Goal: Information Seeking & Learning: Learn about a topic

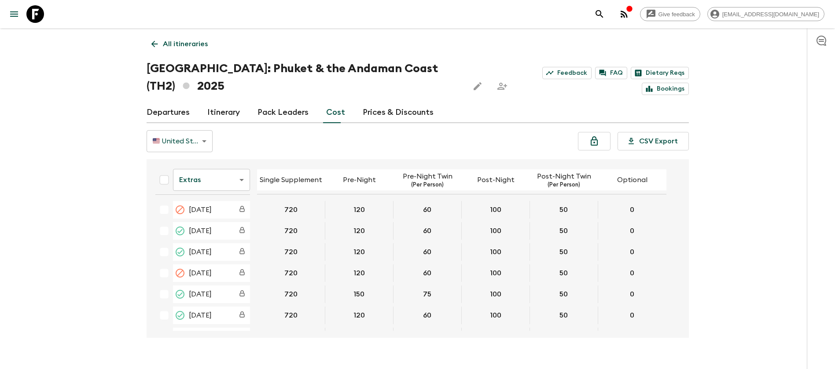
scroll to position [132, 0]
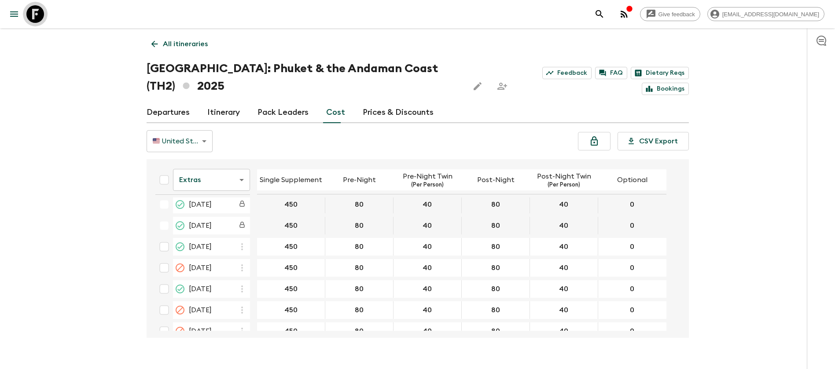
click at [32, 16] on icon at bounding box center [35, 14] width 18 height 18
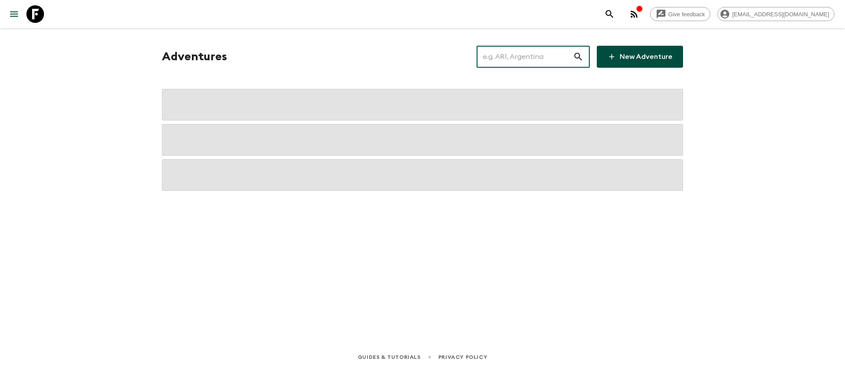
click at [524, 57] on input "text" at bounding box center [525, 56] width 96 height 25
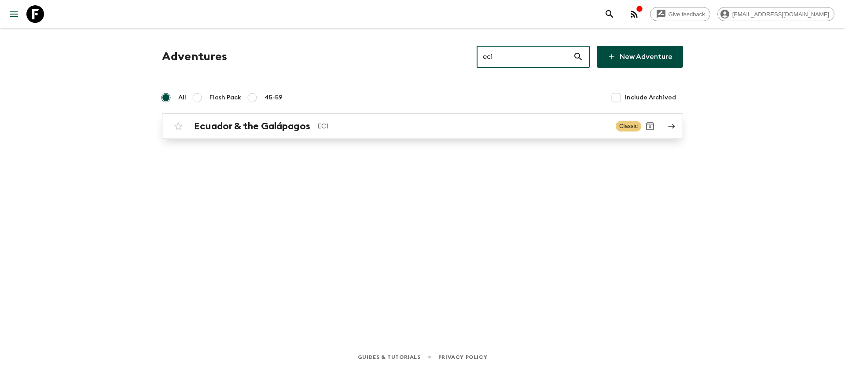
type input "ec1"
click at [264, 126] on h2 "Ecuador & the Galápagos" at bounding box center [252, 126] width 116 height 11
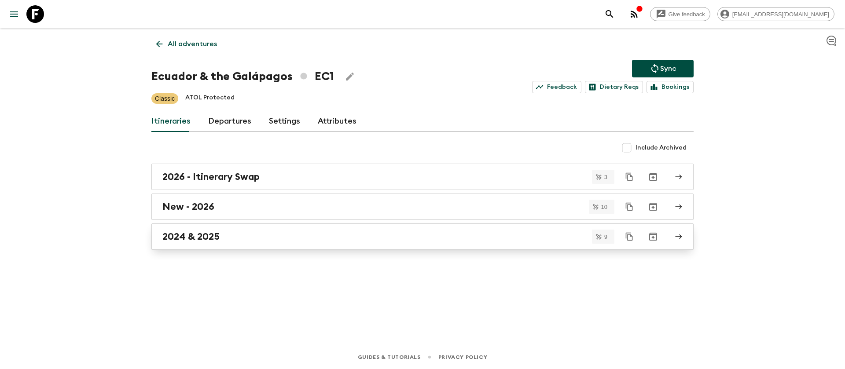
click at [193, 240] on h2 "2024 & 2025" at bounding box center [190, 236] width 57 height 11
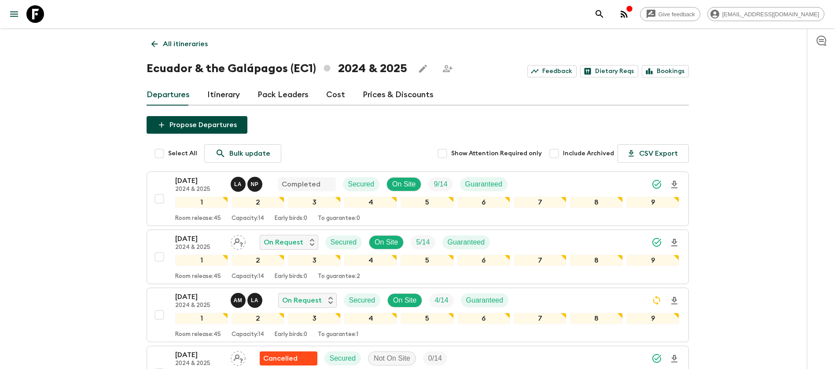
scroll to position [66, 0]
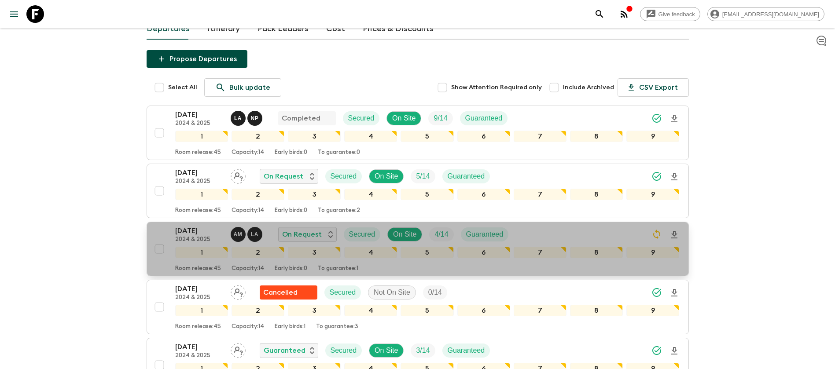
click at [201, 237] on p "2024 & 2025" at bounding box center [199, 239] width 48 height 7
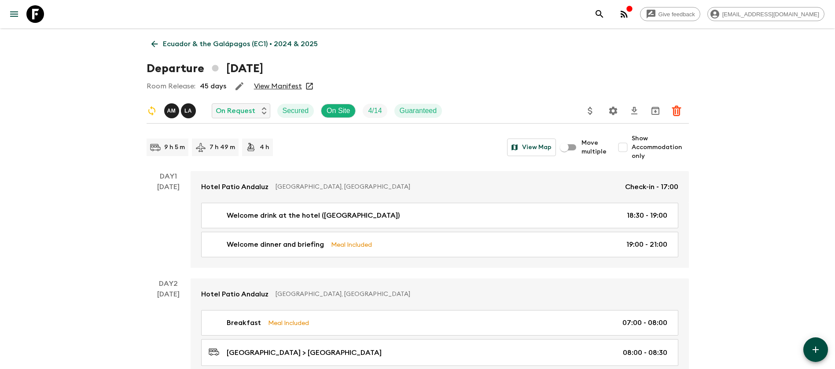
click at [284, 83] on link "View Manifest" at bounding box center [278, 86] width 48 height 9
click at [155, 44] on icon at bounding box center [154, 44] width 7 height 7
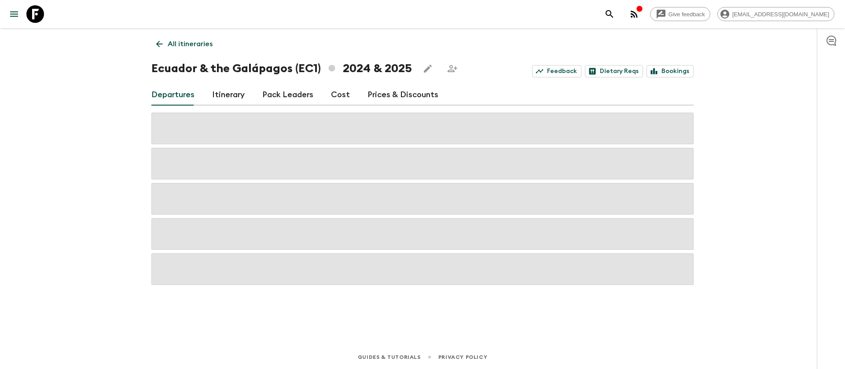
click at [337, 94] on link "Cost" at bounding box center [340, 95] width 19 height 21
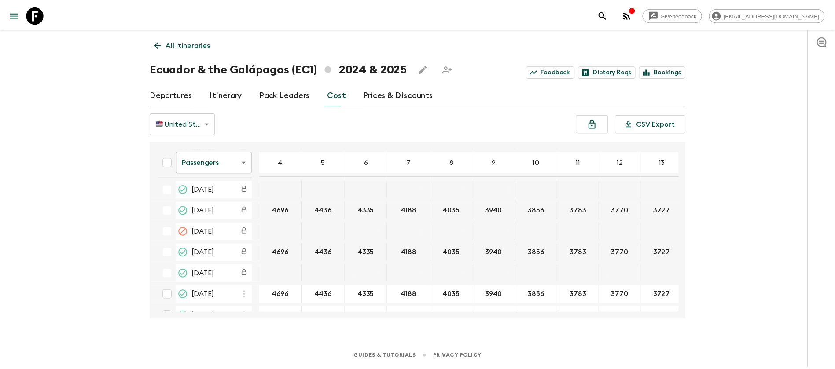
scroll to position [1717, 0]
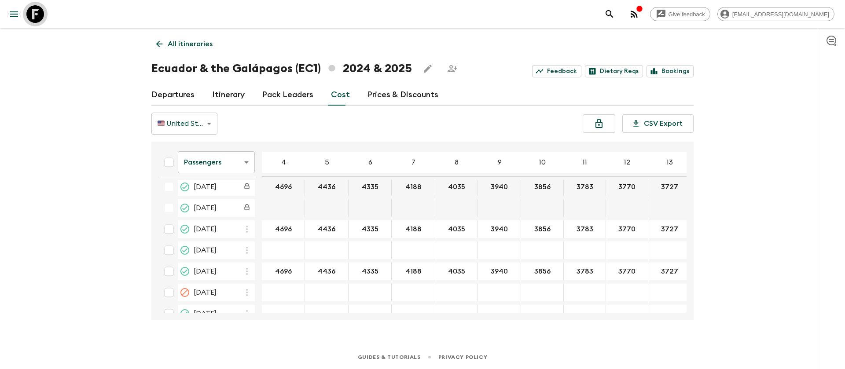
click at [38, 15] on icon at bounding box center [35, 14] width 18 height 18
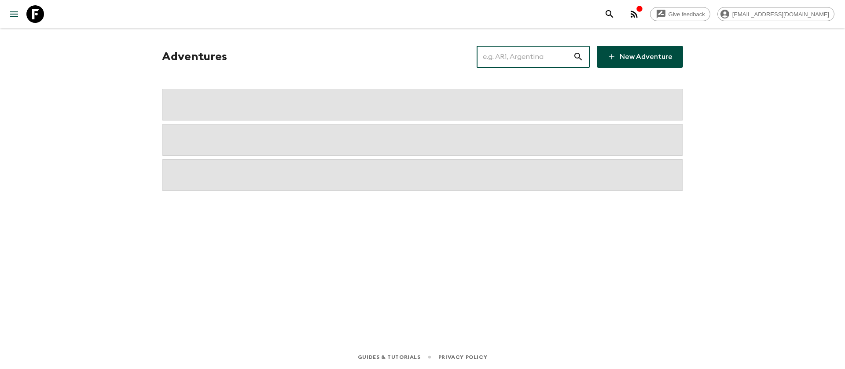
click at [514, 59] on input "text" at bounding box center [525, 56] width 96 height 25
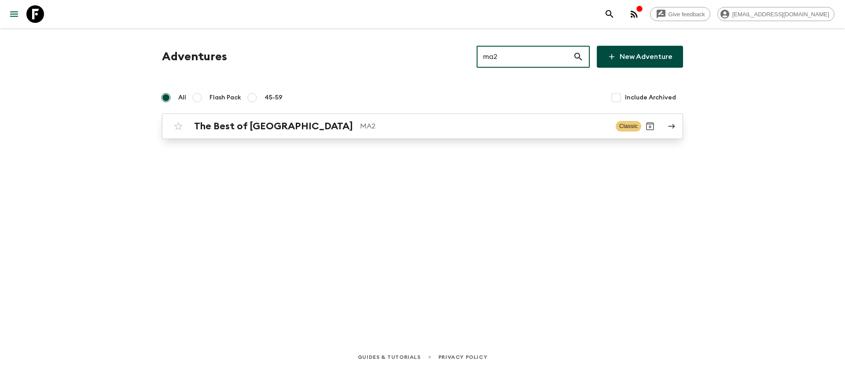
type input "ma2"
click at [233, 126] on h2 "The Best of [GEOGRAPHIC_DATA]" at bounding box center [273, 126] width 159 height 11
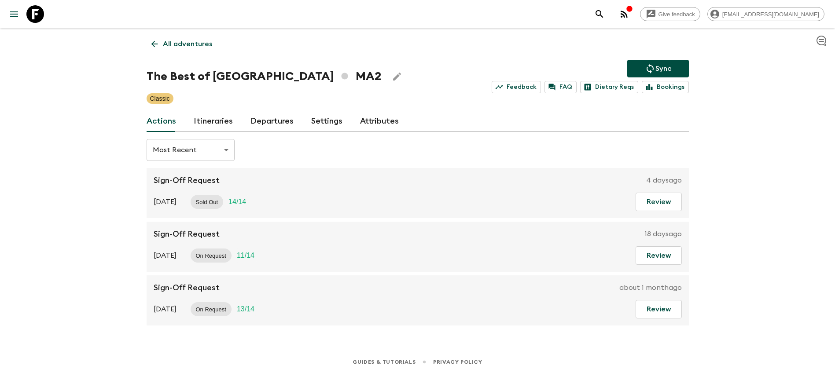
click at [212, 122] on link "Itineraries" at bounding box center [213, 121] width 39 height 21
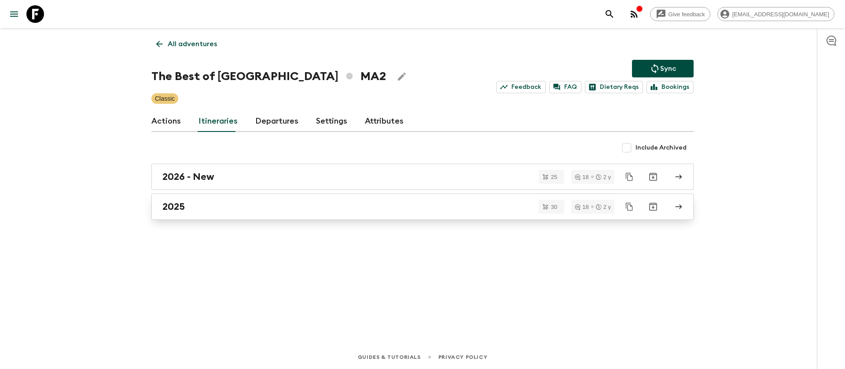
click at [179, 201] on h2 "2025" at bounding box center [173, 206] width 22 height 11
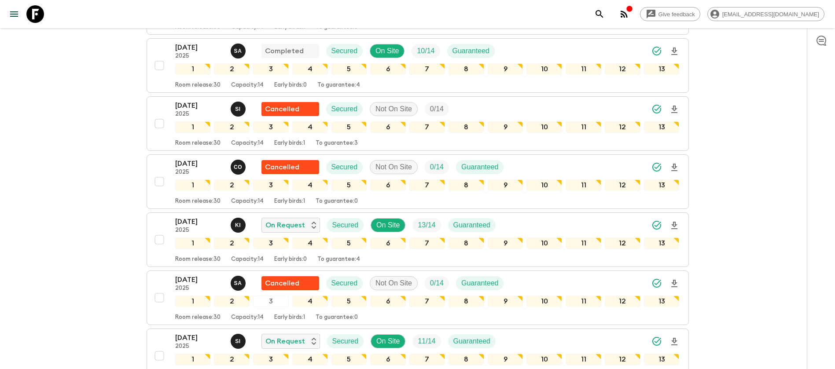
scroll to position [859, 0]
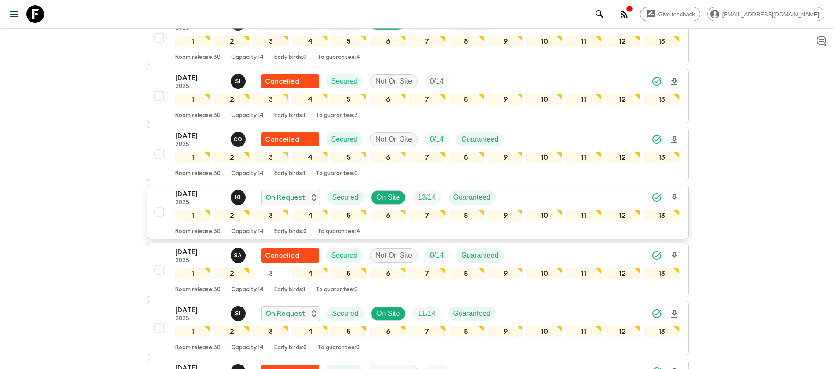
click at [190, 198] on p "[DATE]" at bounding box center [199, 194] width 48 height 11
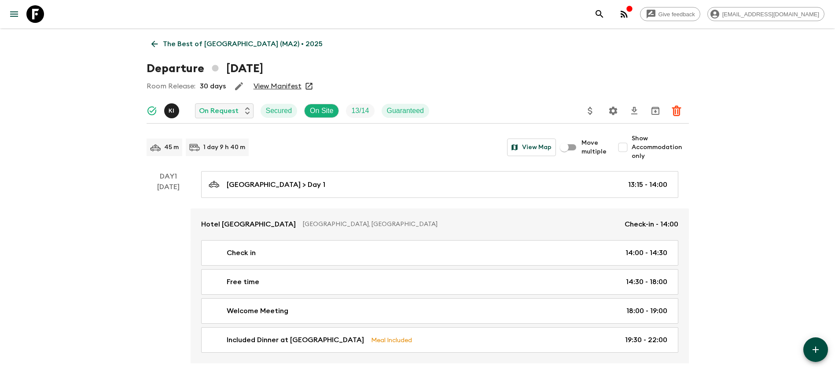
click at [288, 84] on link "View Manifest" at bounding box center [278, 86] width 48 height 9
click at [162, 37] on link "The Best of [GEOGRAPHIC_DATA] (MA2) • 2025" at bounding box center [237, 44] width 181 height 18
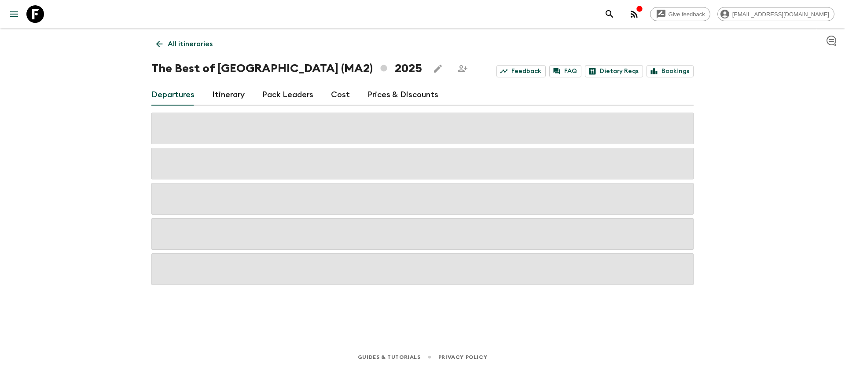
click at [335, 91] on link "Cost" at bounding box center [340, 95] width 19 height 21
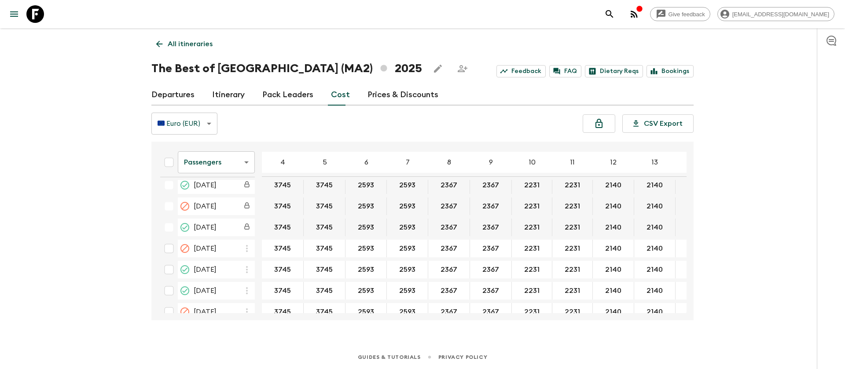
scroll to position [462, 0]
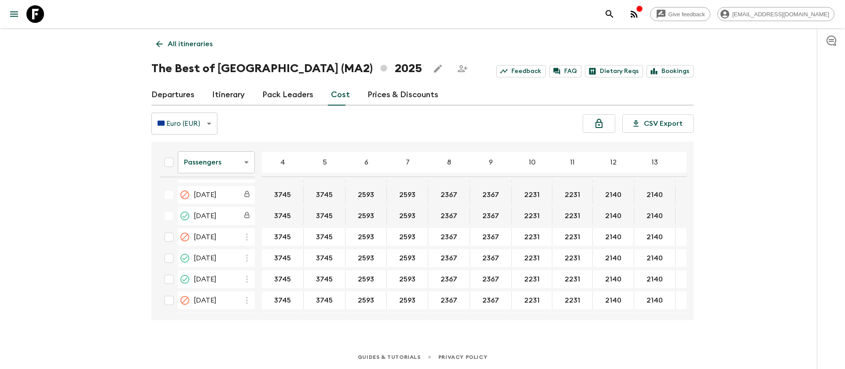
click at [215, 166] on body "Give feedback [EMAIL_ADDRESS][DOMAIN_NAME] All itineraries The Best of [GEOGRAP…" at bounding box center [422, 184] width 845 height 369
click at [229, 195] on li "Extras" at bounding box center [216, 198] width 77 height 14
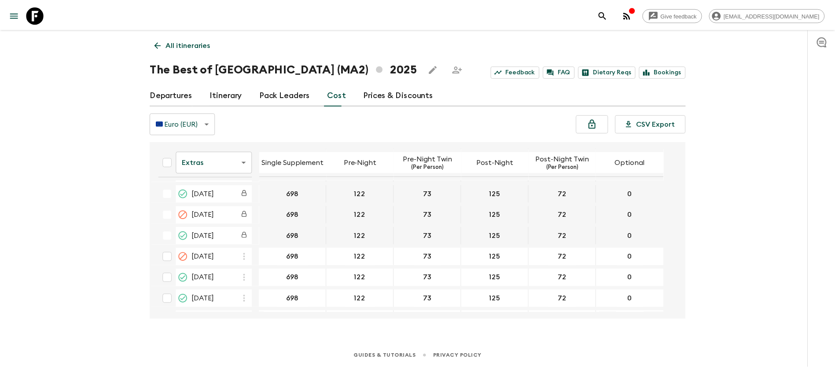
scroll to position [462, 0]
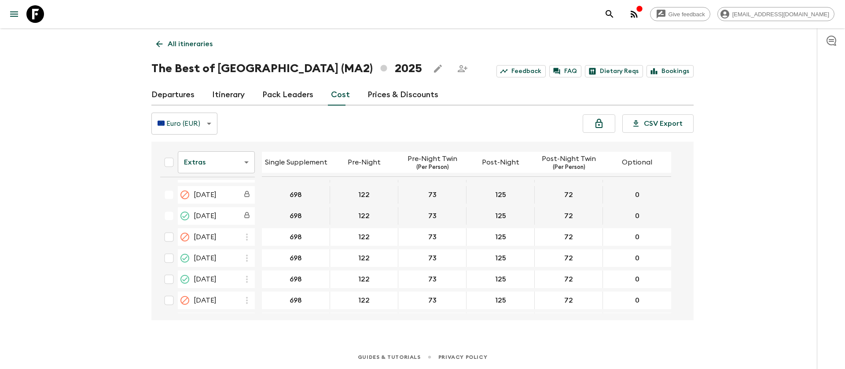
click at [31, 17] on icon at bounding box center [35, 14] width 18 height 18
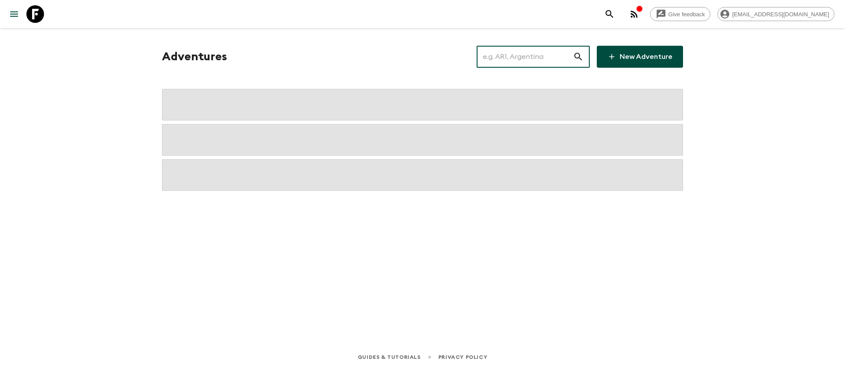
click at [555, 53] on input "text" at bounding box center [525, 56] width 96 height 25
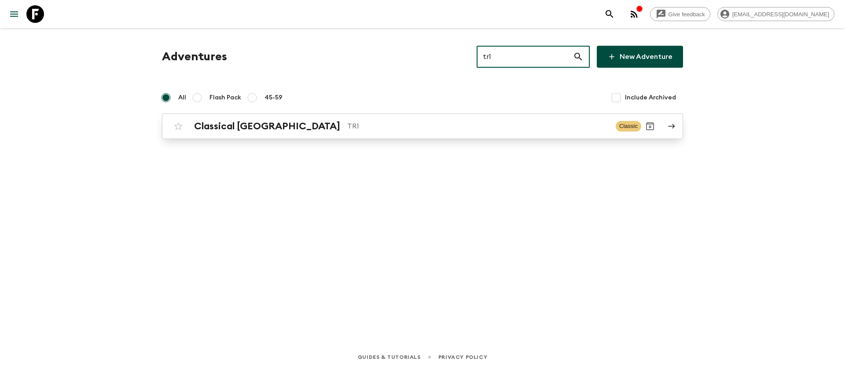
type input "tr1"
click at [248, 133] on div "Classical Türkiye TR1 Classic" at bounding box center [406, 127] width 472 height 18
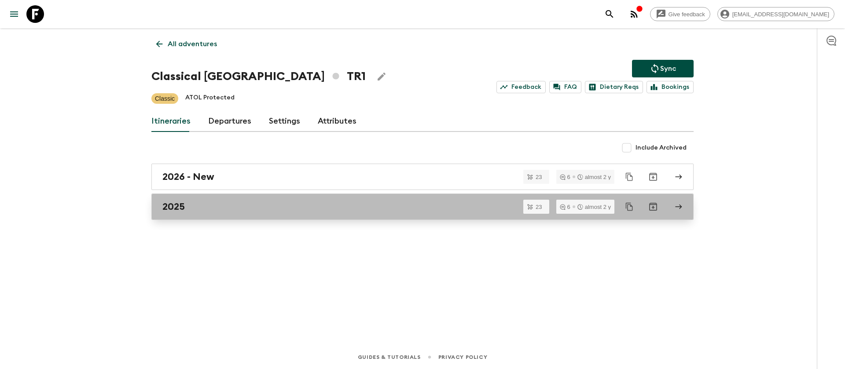
click at [188, 207] on div "2025" at bounding box center [414, 206] width 504 height 11
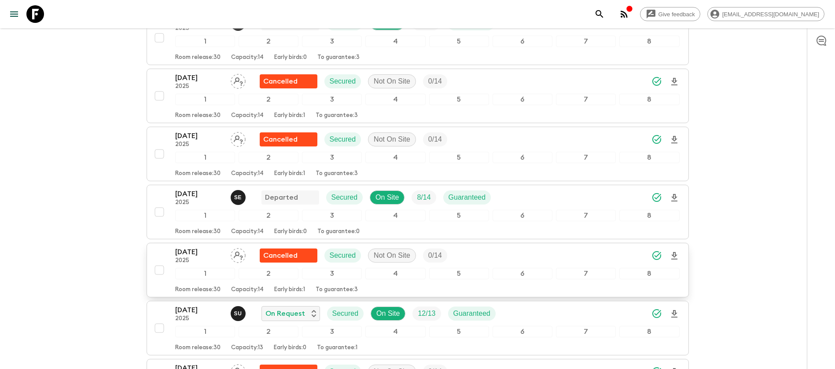
scroll to position [594, 0]
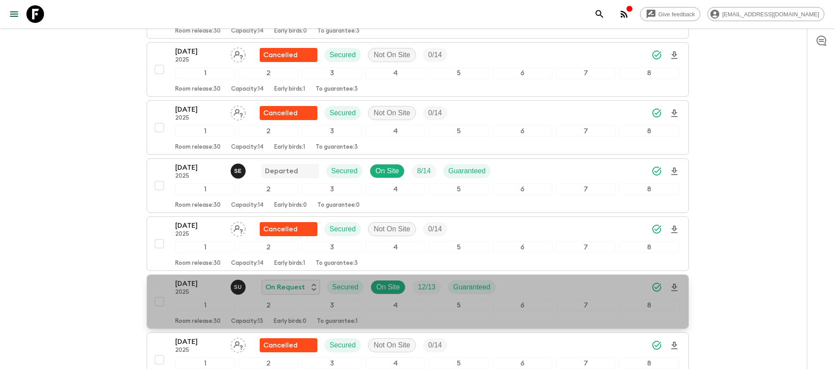
click at [197, 290] on p "2025" at bounding box center [199, 292] width 48 height 7
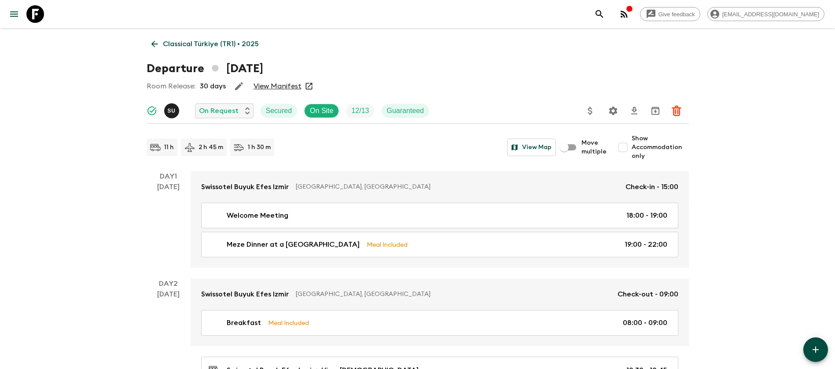
click at [270, 85] on link "View Manifest" at bounding box center [278, 86] width 48 height 9
click at [155, 36] on link "Classical Türkiye (TR1) • 2025" at bounding box center [205, 44] width 117 height 18
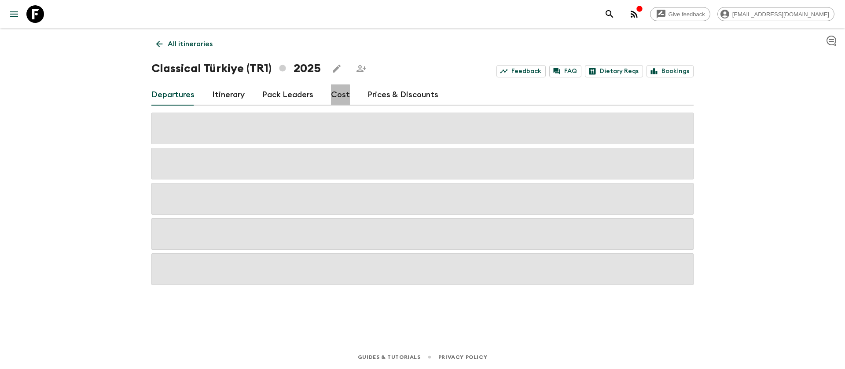
click at [333, 96] on link "Cost" at bounding box center [340, 95] width 19 height 21
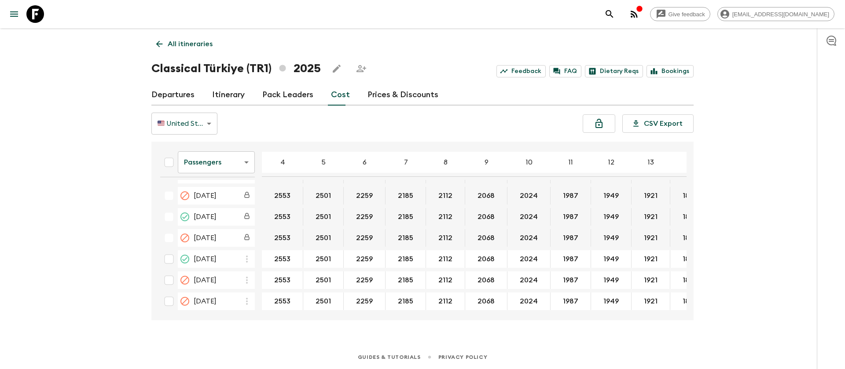
scroll to position [396, 0]
click at [236, 163] on body "Give feedback [EMAIL_ADDRESS][DOMAIN_NAME] All itineraries Classical [GEOGRAPHI…" at bounding box center [422, 184] width 845 height 369
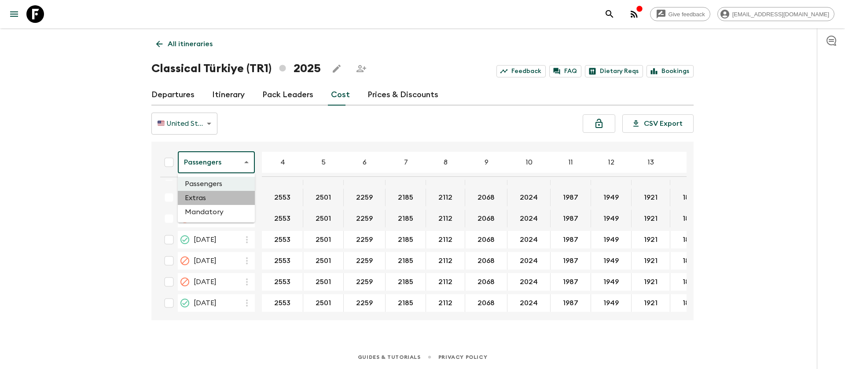
click at [240, 200] on li "Extras" at bounding box center [216, 198] width 77 height 14
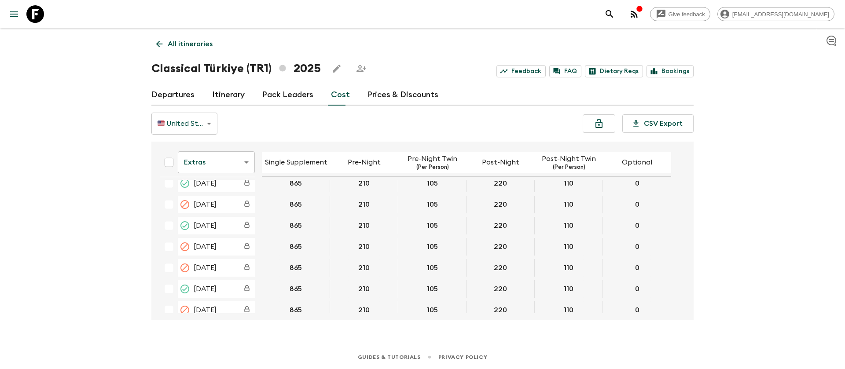
scroll to position [330, 0]
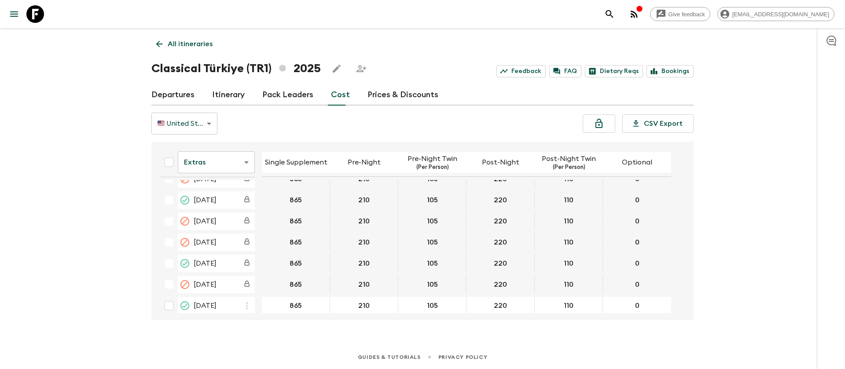
click at [41, 17] on icon at bounding box center [35, 14] width 18 height 18
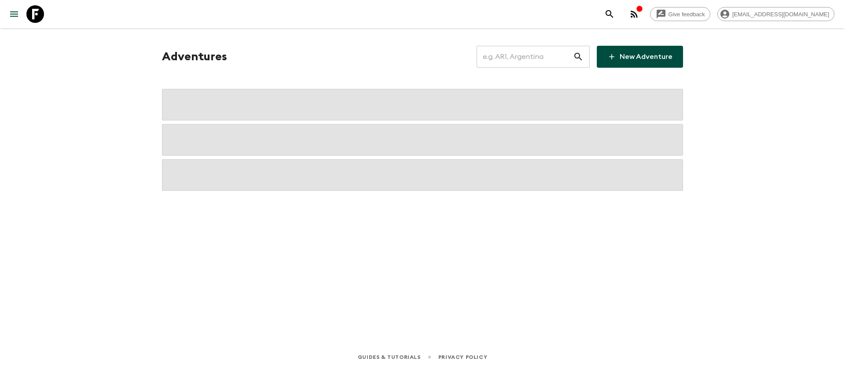
click at [558, 57] on input "text" at bounding box center [525, 56] width 96 height 25
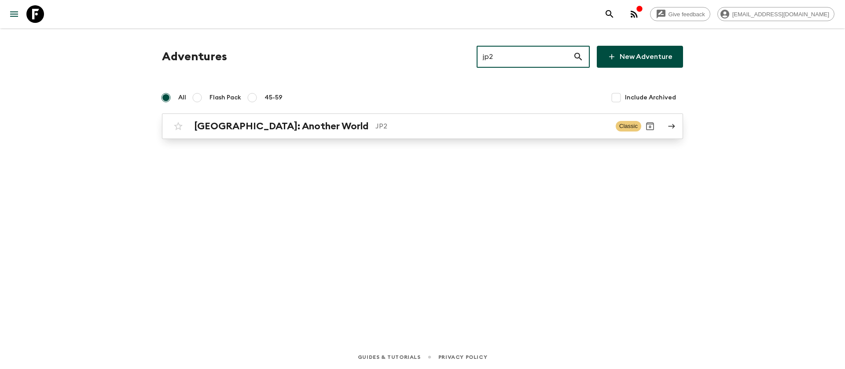
type input "jp2"
click at [218, 125] on h2 "[GEOGRAPHIC_DATA]: Another World" at bounding box center [281, 126] width 174 height 11
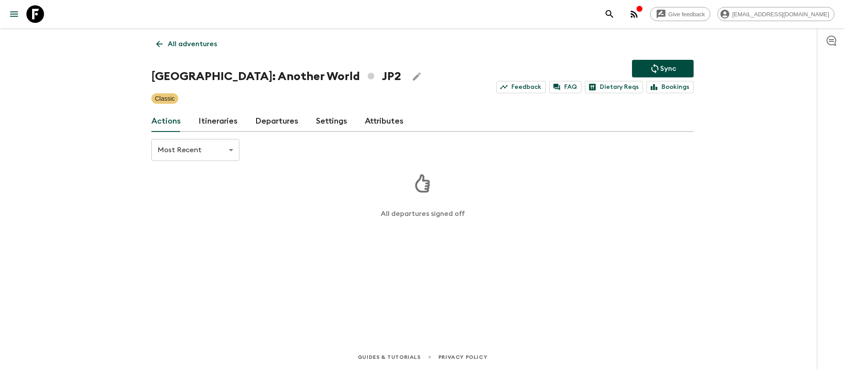
click at [214, 122] on link "Itineraries" at bounding box center [218, 121] width 39 height 21
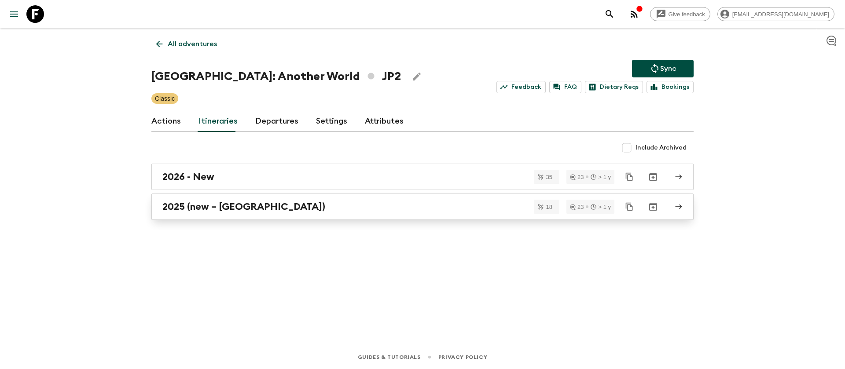
click at [225, 206] on h2 "2025 (new – [GEOGRAPHIC_DATA])" at bounding box center [243, 206] width 163 height 11
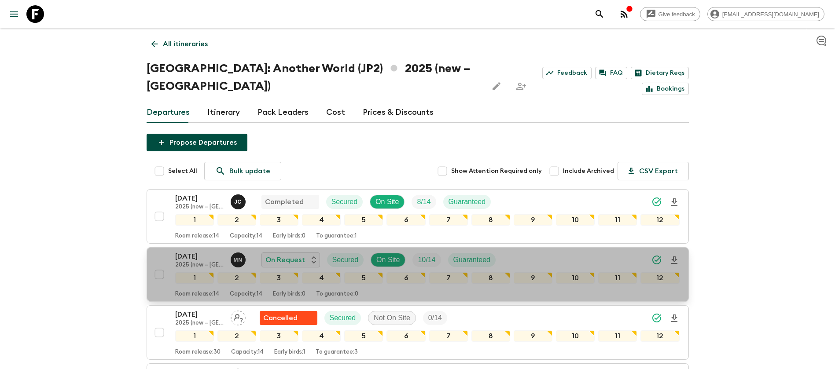
click at [185, 251] on p "[DATE]" at bounding box center [199, 256] width 48 height 11
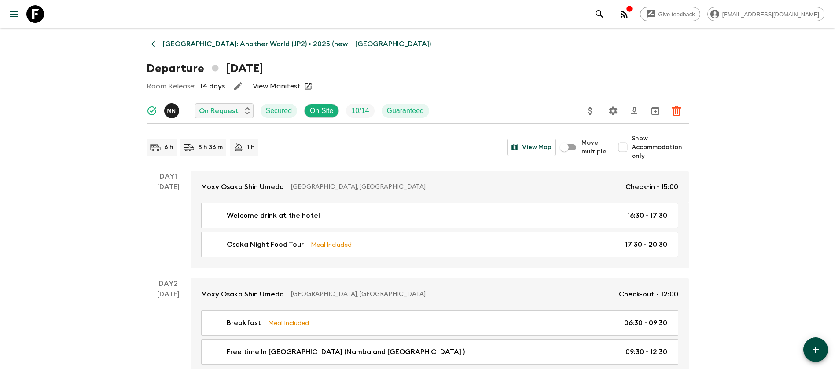
click at [278, 84] on link "View Manifest" at bounding box center [277, 86] width 48 height 9
click at [154, 41] on icon at bounding box center [155, 44] width 10 height 10
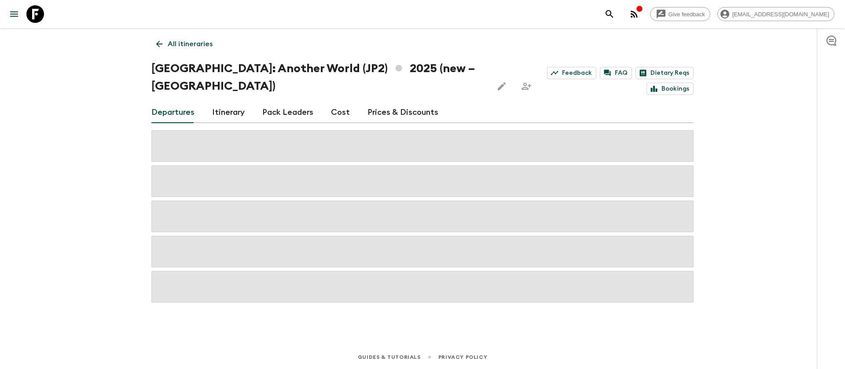
click at [335, 102] on link "Cost" at bounding box center [340, 112] width 19 height 21
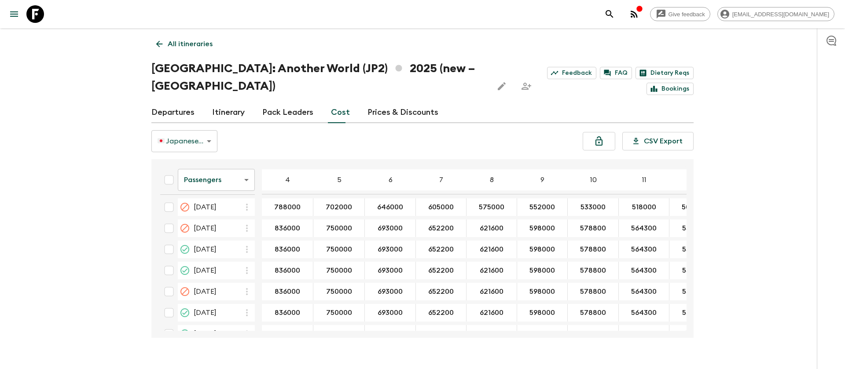
scroll to position [528, 0]
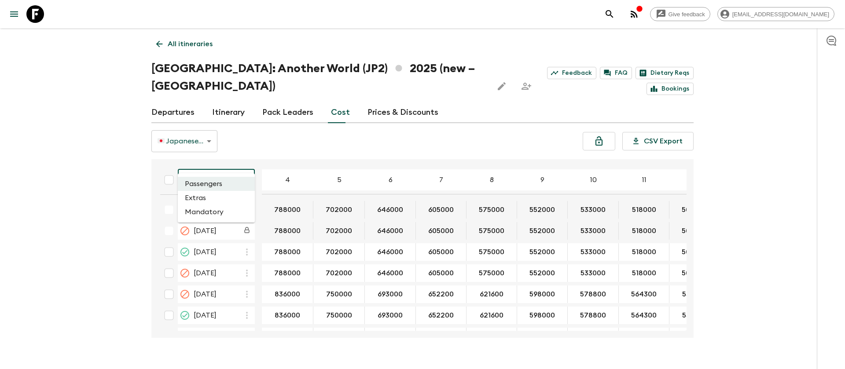
click at [218, 162] on body "Give feedback [EMAIL_ADDRESS][DOMAIN_NAME] All itineraries [GEOGRAPHIC_DATA]: A…" at bounding box center [422, 193] width 845 height 387
click at [228, 199] on li "Extras" at bounding box center [216, 198] width 77 height 14
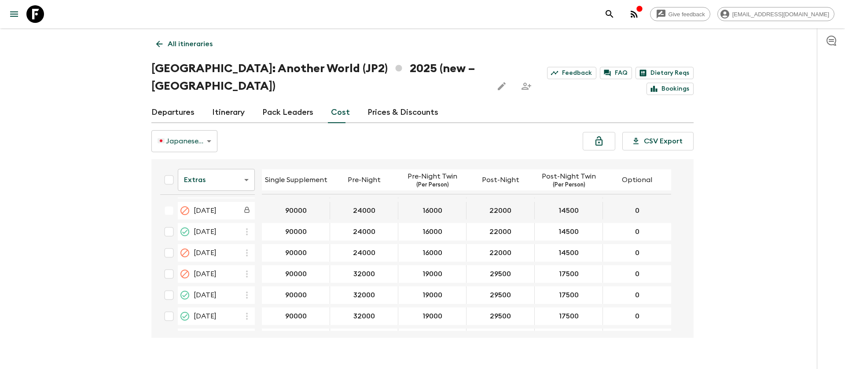
scroll to position [528, 0]
